Goal: Task Accomplishment & Management: Complete application form

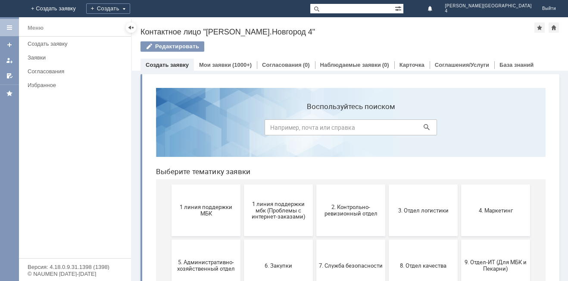
click at [209, 196] on button "1 линия поддержки МБК" at bounding box center [205, 210] width 69 height 52
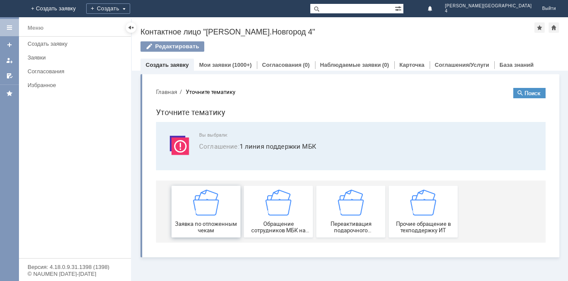
click at [221, 204] on div "Заявка по отложенным чекам" at bounding box center [206, 211] width 64 height 44
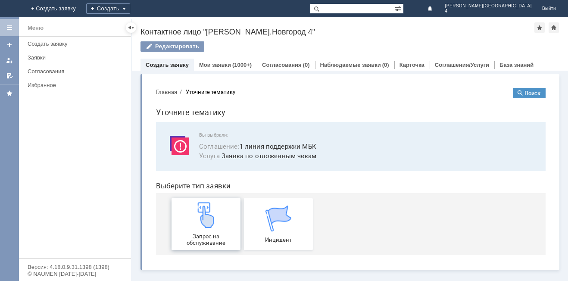
click at [215, 225] on img at bounding box center [206, 215] width 26 height 26
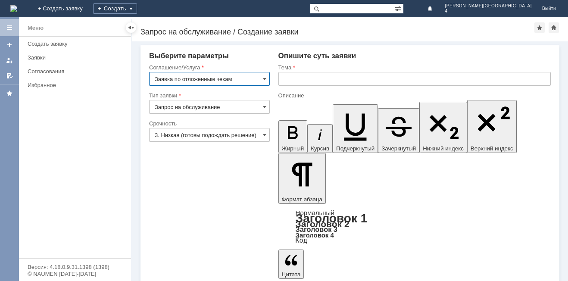
click at [314, 82] on input "text" at bounding box center [414, 79] width 272 height 14
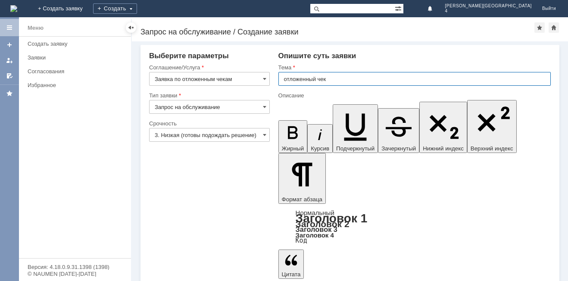
type input "отложенный чек"
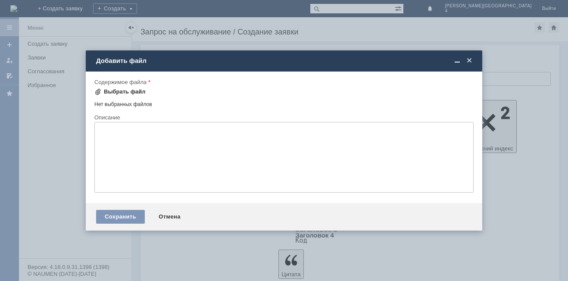
click at [120, 92] on div "Выбрать файл" at bounding box center [125, 91] width 42 height 7
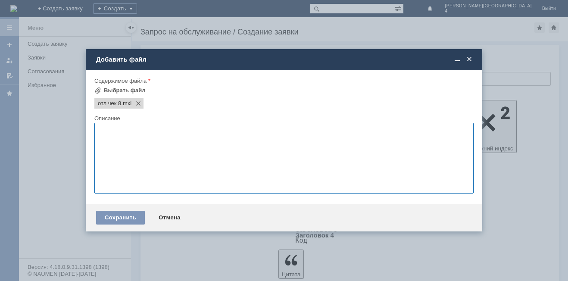
click at [121, 165] on textarea at bounding box center [283, 158] width 379 height 71
type textarea "прошу отложить отложенный чек"
click at [110, 218] on div "Сохранить" at bounding box center [120, 218] width 49 height 14
